Goal: Check status: Check status

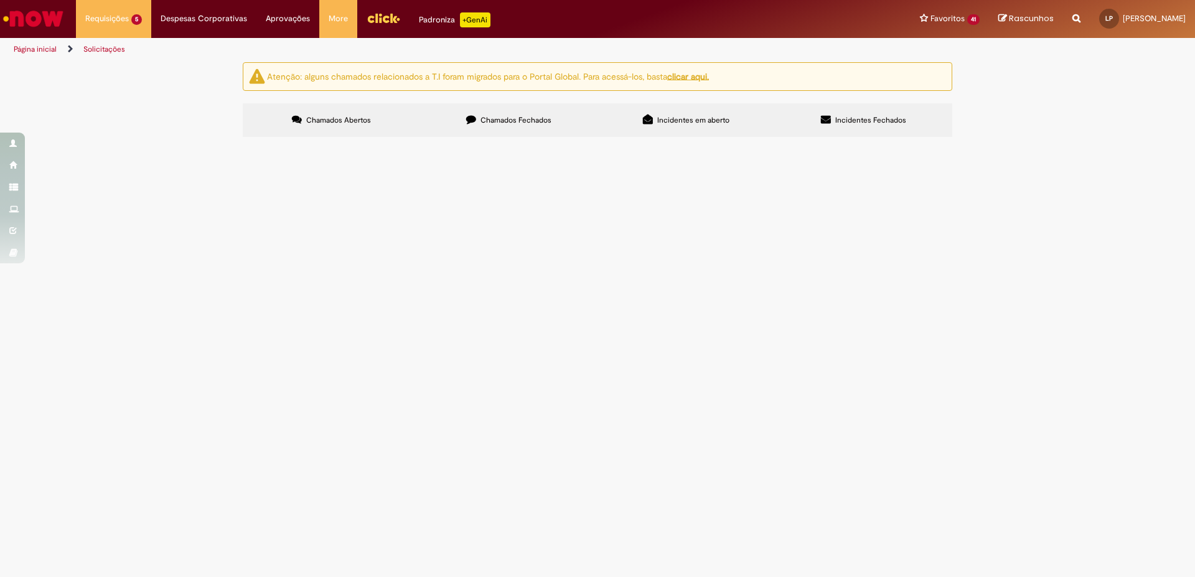
click at [0, 0] on span "por favor estornar o lançamento da NF 188 ela foi cancelada" at bounding box center [0, 0] width 0 height 0
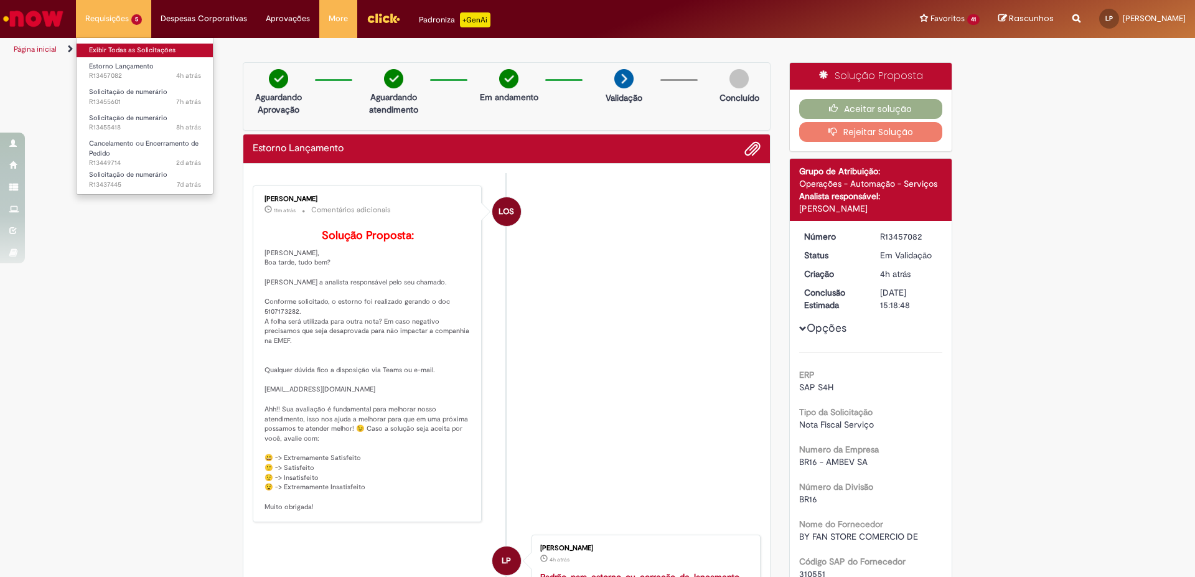
click at [132, 51] on link "Exibir Todas as Solicitações" at bounding box center [145, 51] width 137 height 14
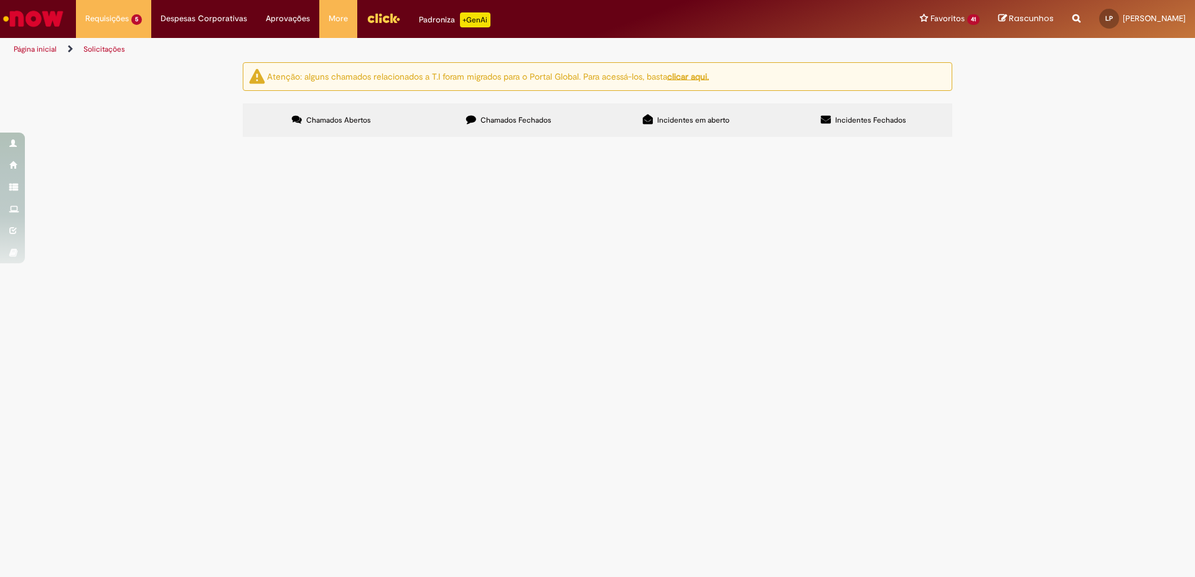
click at [0, 0] on span "Solicitação de numerário" at bounding box center [0, 0] width 0 height 0
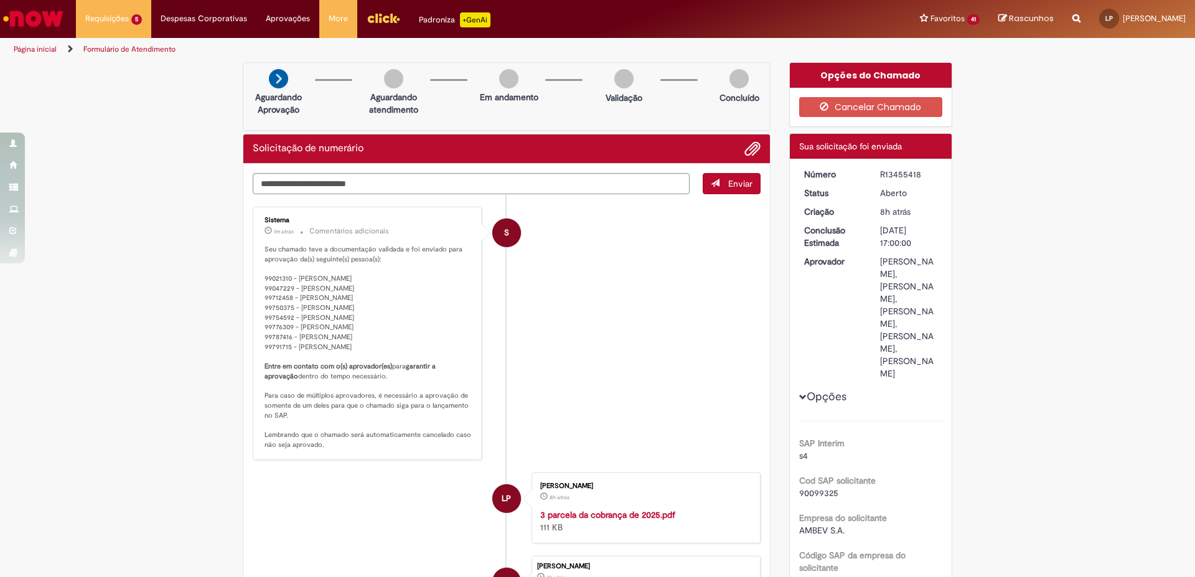
drag, startPoint x: 918, startPoint y: 177, endPoint x: 875, endPoint y: 171, distance: 43.9
click at [880, 171] on div "R13455418" at bounding box center [909, 174] width 58 height 12
click at [45, 16] on img "Ir para a Homepage" at bounding box center [33, 18] width 64 height 25
